Goal: Find specific page/section: Find specific page/section

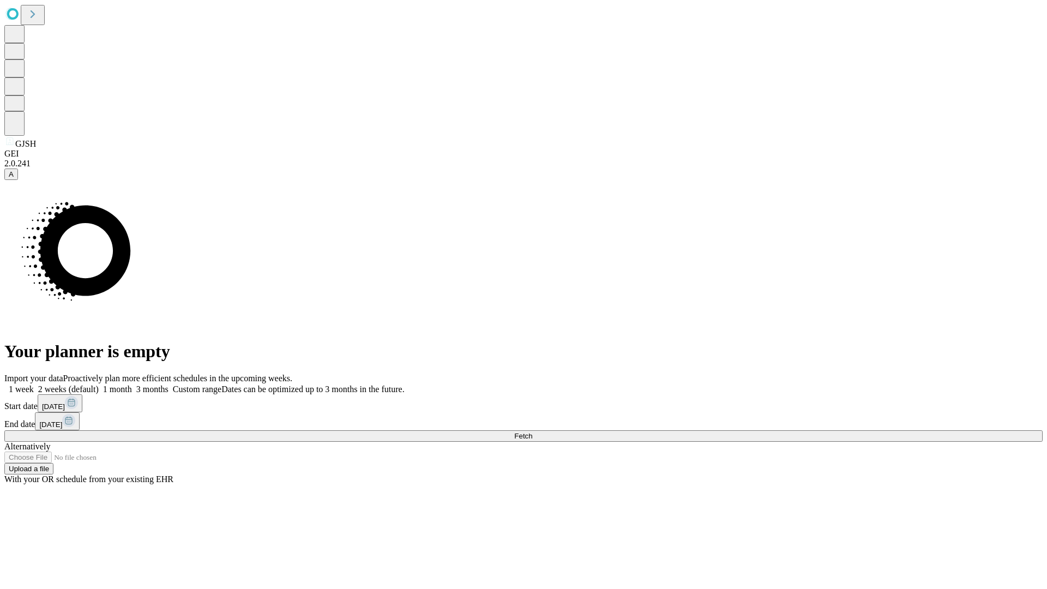
click at [532, 432] on span "Fetch" at bounding box center [523, 436] width 18 height 8
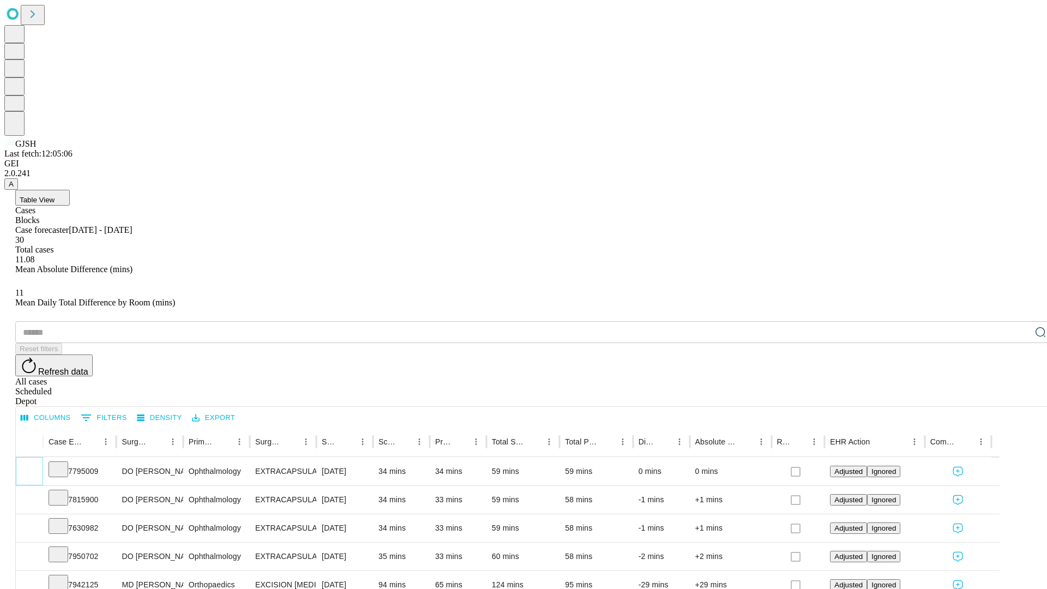
click at [35, 465] on icon "Expand" at bounding box center [29, 470] width 11 height 11
